Goal: Find specific page/section: Find specific page/section

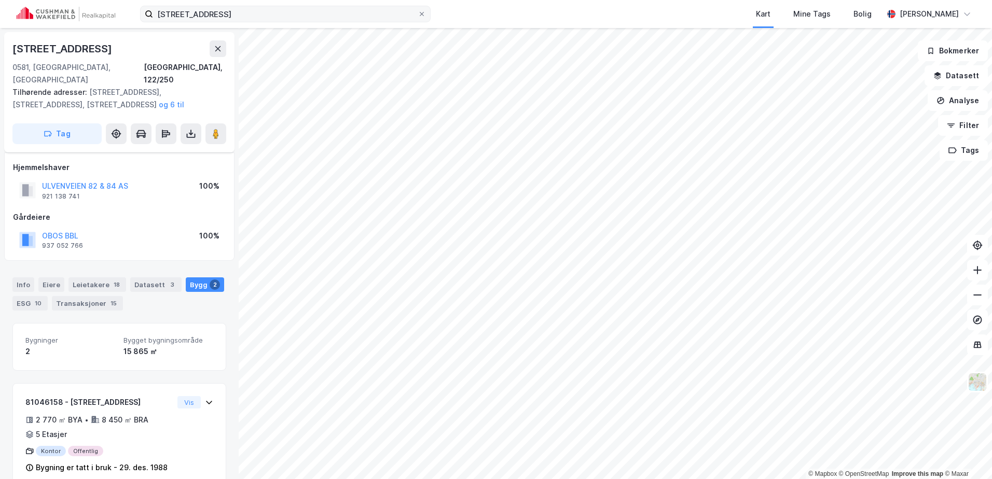
scroll to position [101, 0]
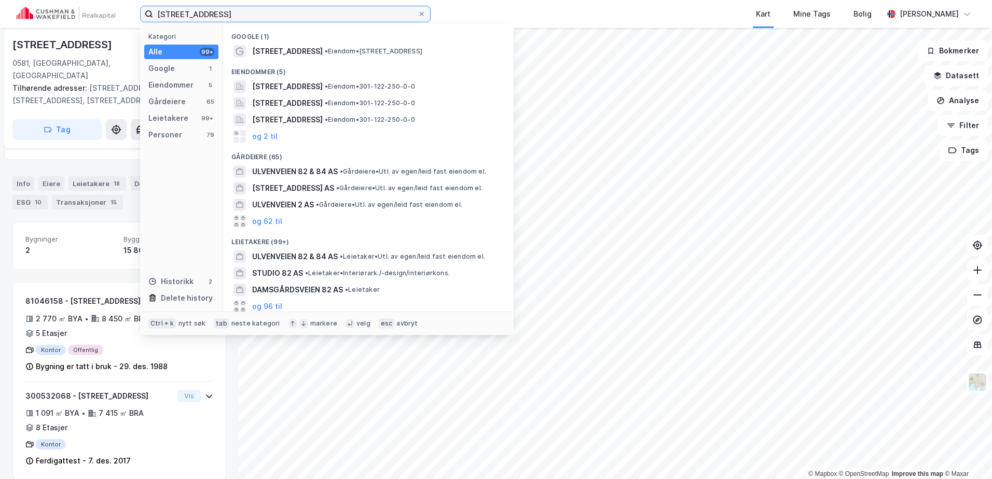
click at [262, 10] on input "[STREET_ADDRESS]" at bounding box center [285, 14] width 265 height 16
drag, startPoint x: 262, startPoint y: 10, endPoint x: 129, endPoint y: 13, distance: 133.4
click at [129, 13] on div "[STREET_ADDRESS] Kategori Alle 99+ Google 1 Eiendommer 5 Gårdeiere 65 Leietaker…" at bounding box center [496, 14] width 992 height 28
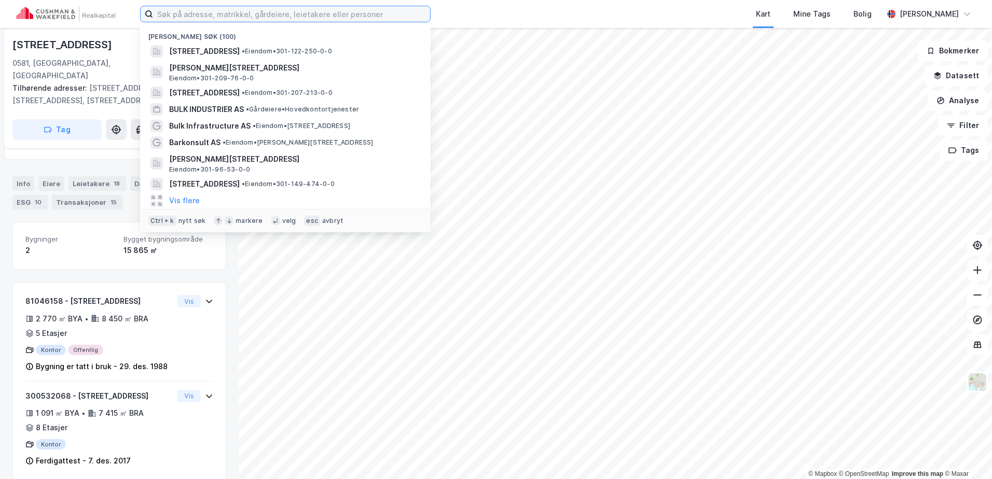
paste input "[STREET_ADDRESS]"
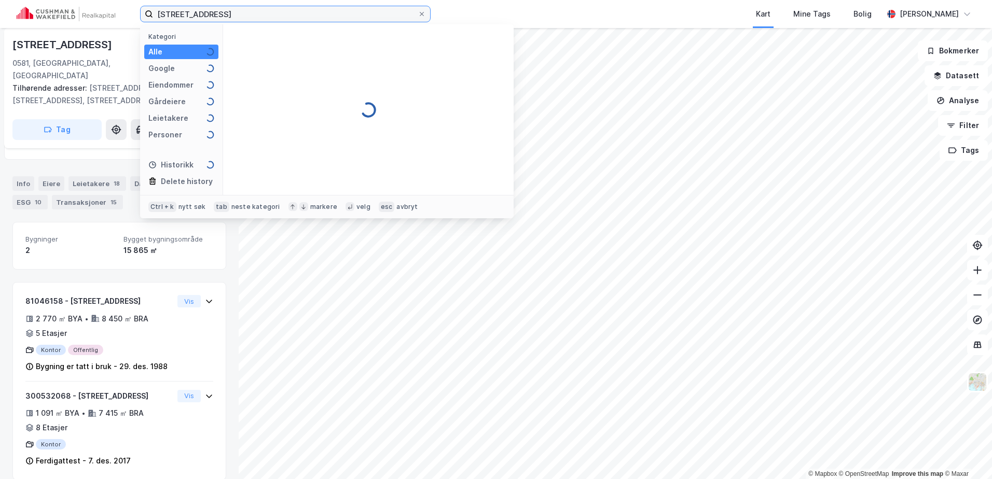
type input "[STREET_ADDRESS]"
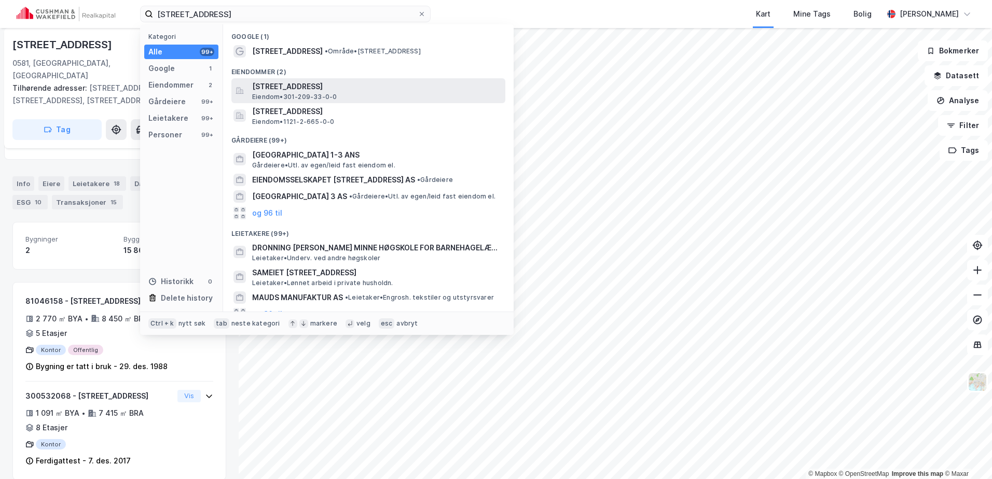
click at [321, 88] on span "[STREET_ADDRESS]" at bounding box center [376, 86] width 249 height 12
